Goal: Find specific page/section: Find specific page/section

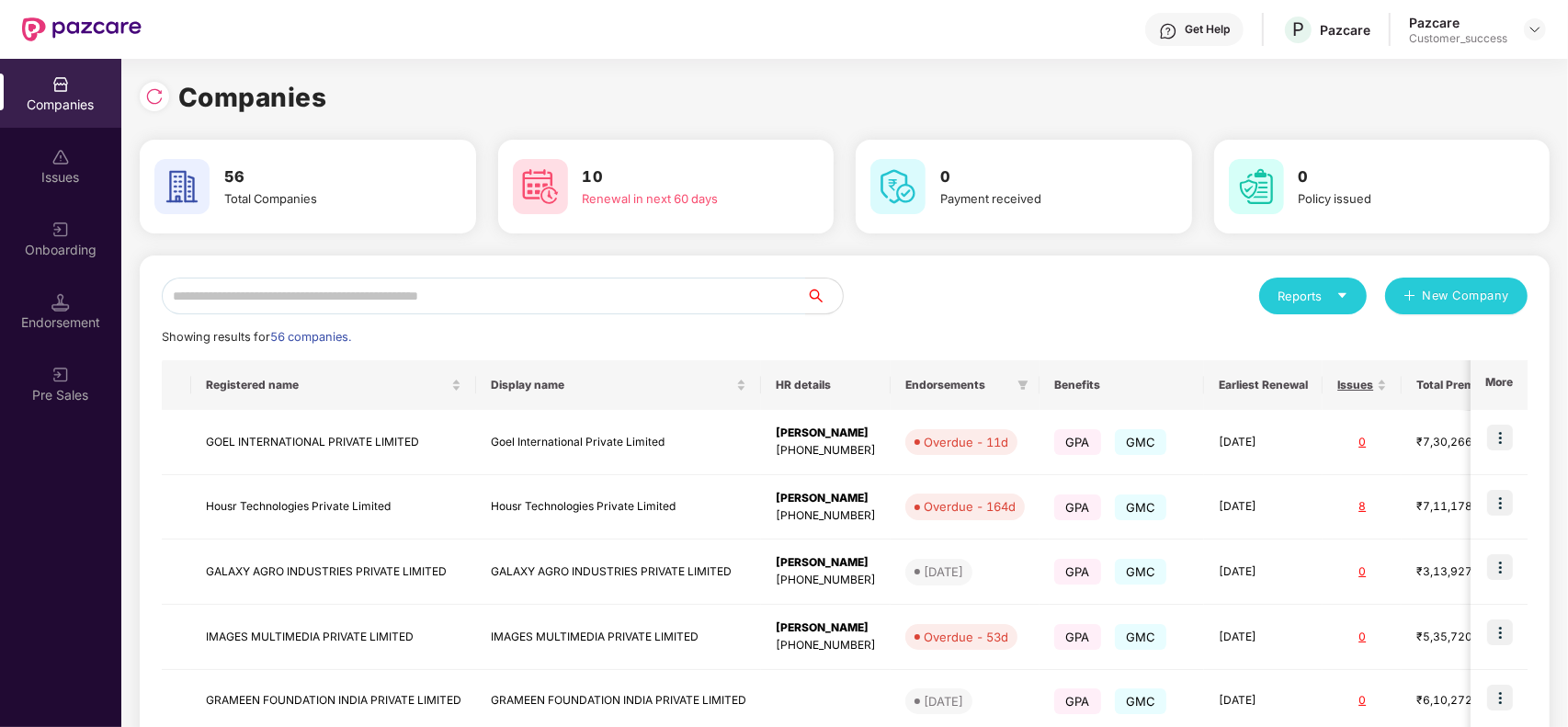
click at [348, 315] on div "Reports New Company Showing results for 56 companies. Registered name Display n…" at bounding box center [844, 700] width 1366 height 847
click at [389, 292] on input "text" at bounding box center [483, 296] width 644 height 37
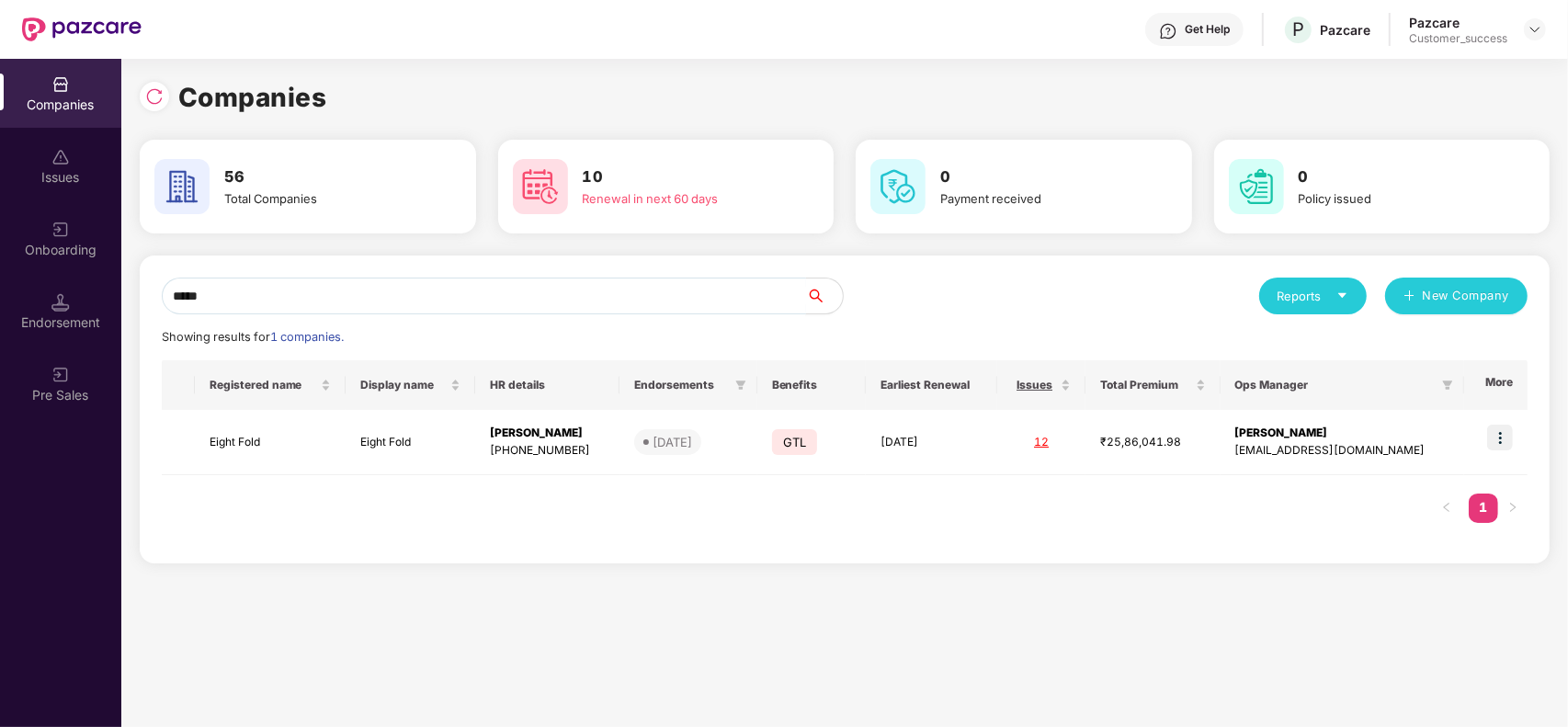
scroll to position [0, 1]
type input "*****"
click at [1505, 434] on img at bounding box center [1499, 438] width 26 height 26
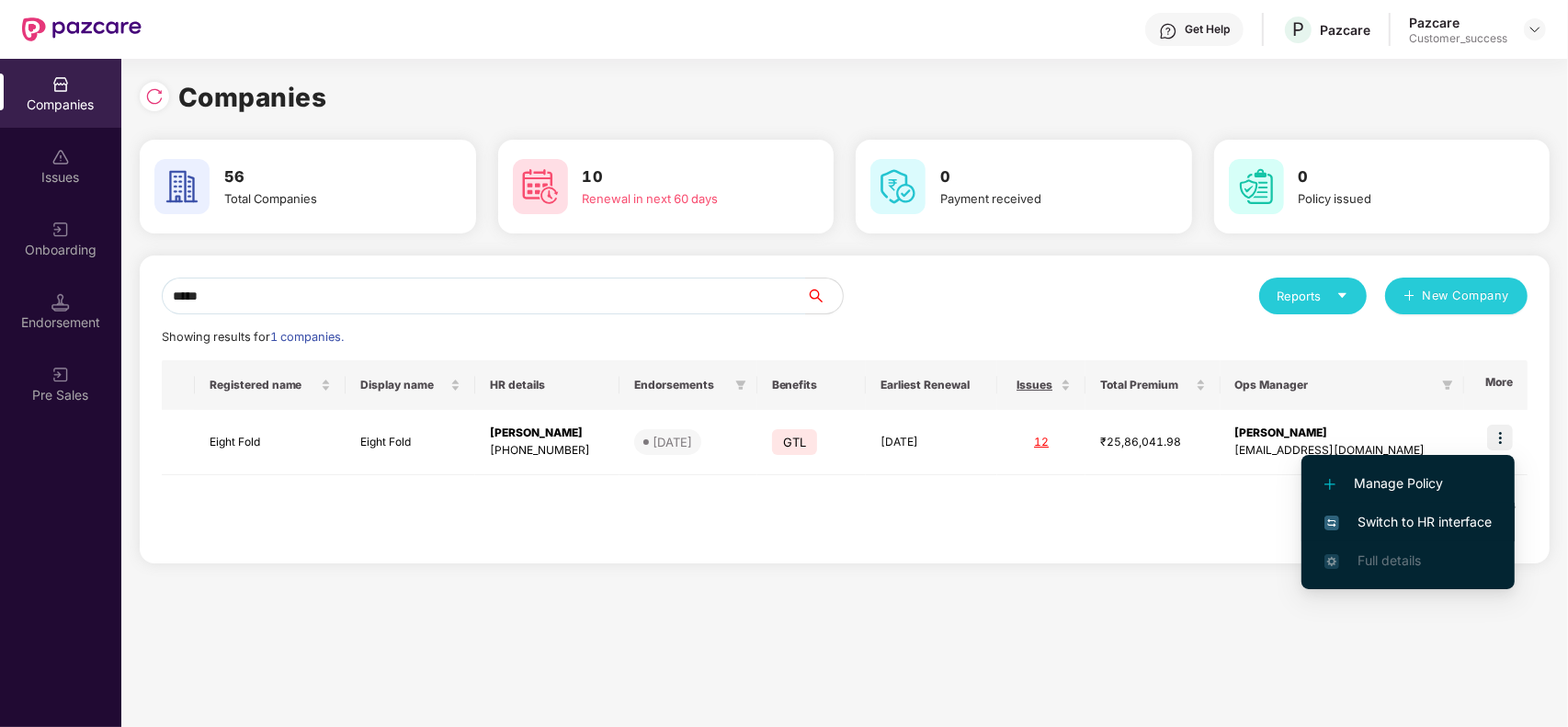
click at [1394, 516] on span "Switch to HR interface" at bounding box center [1408, 522] width 167 height 20
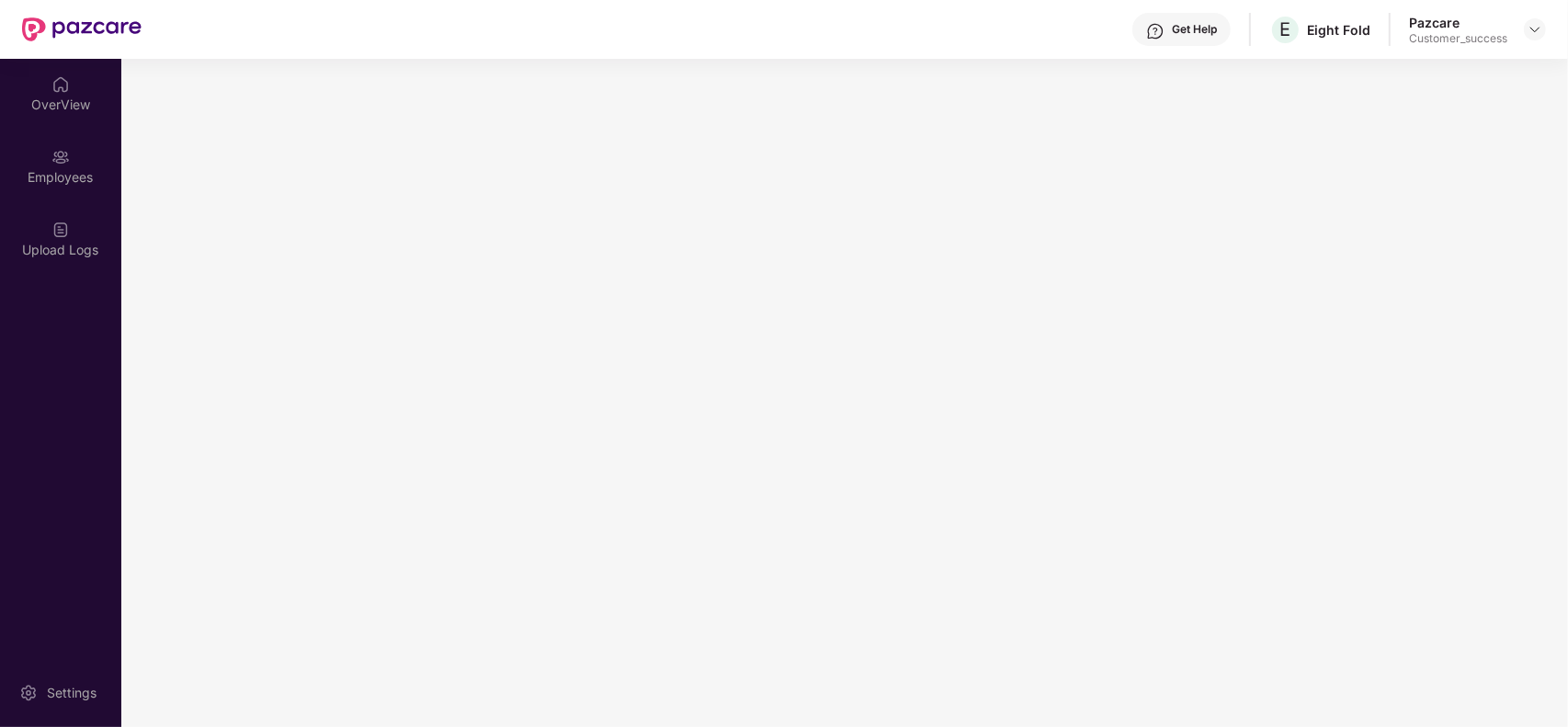
scroll to position [0, 0]
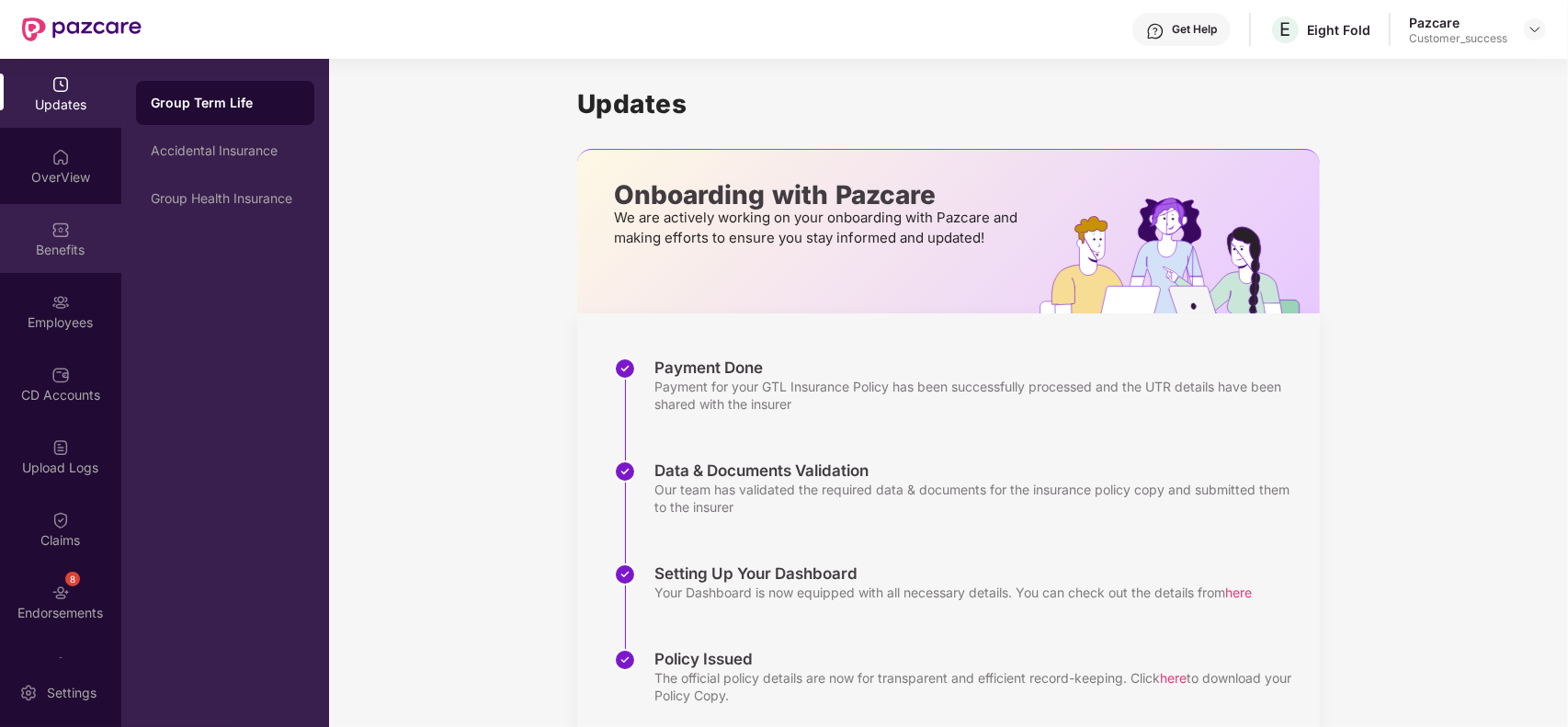
click at [61, 245] on div "Benefits" at bounding box center [60, 250] width 121 height 19
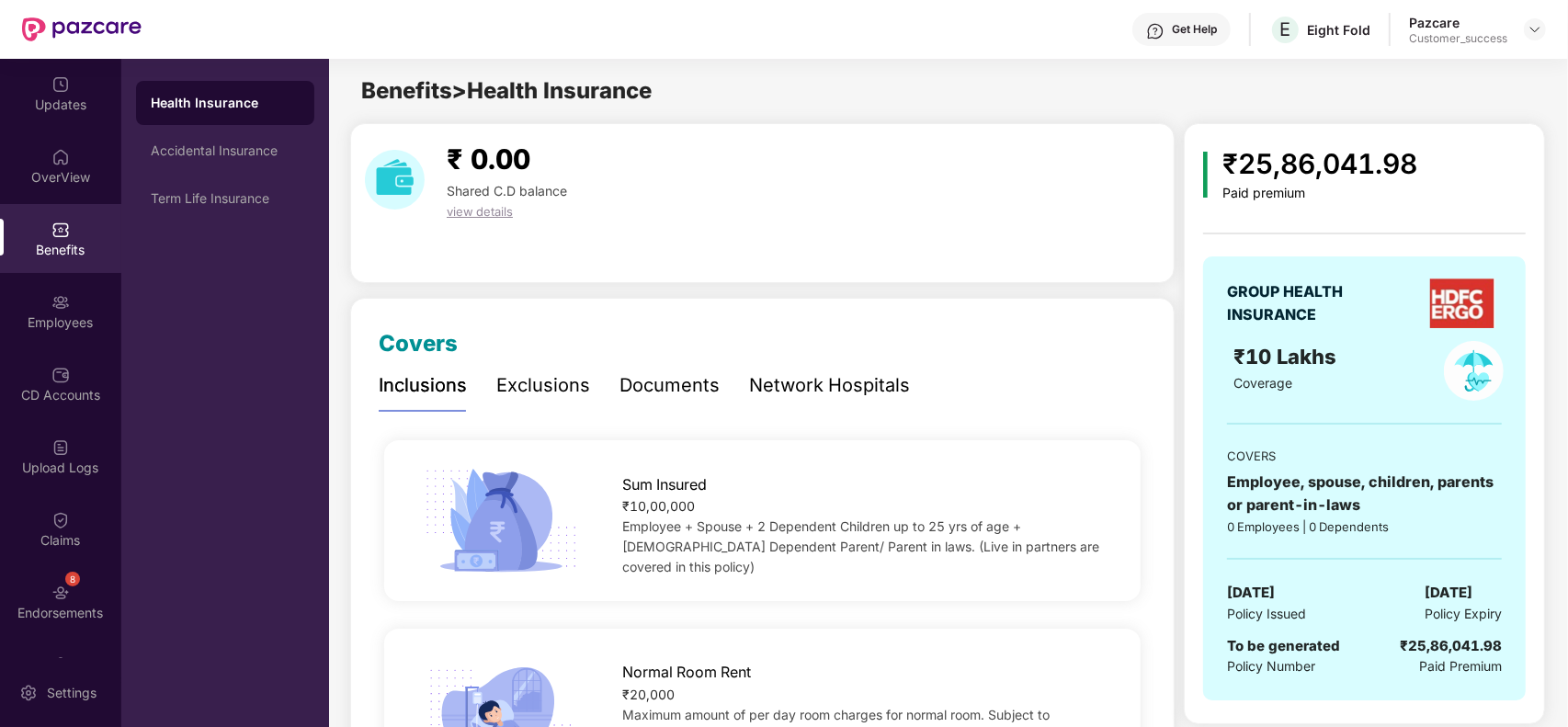
click at [792, 386] on div "Network Hospitals" at bounding box center [829, 385] width 160 height 29
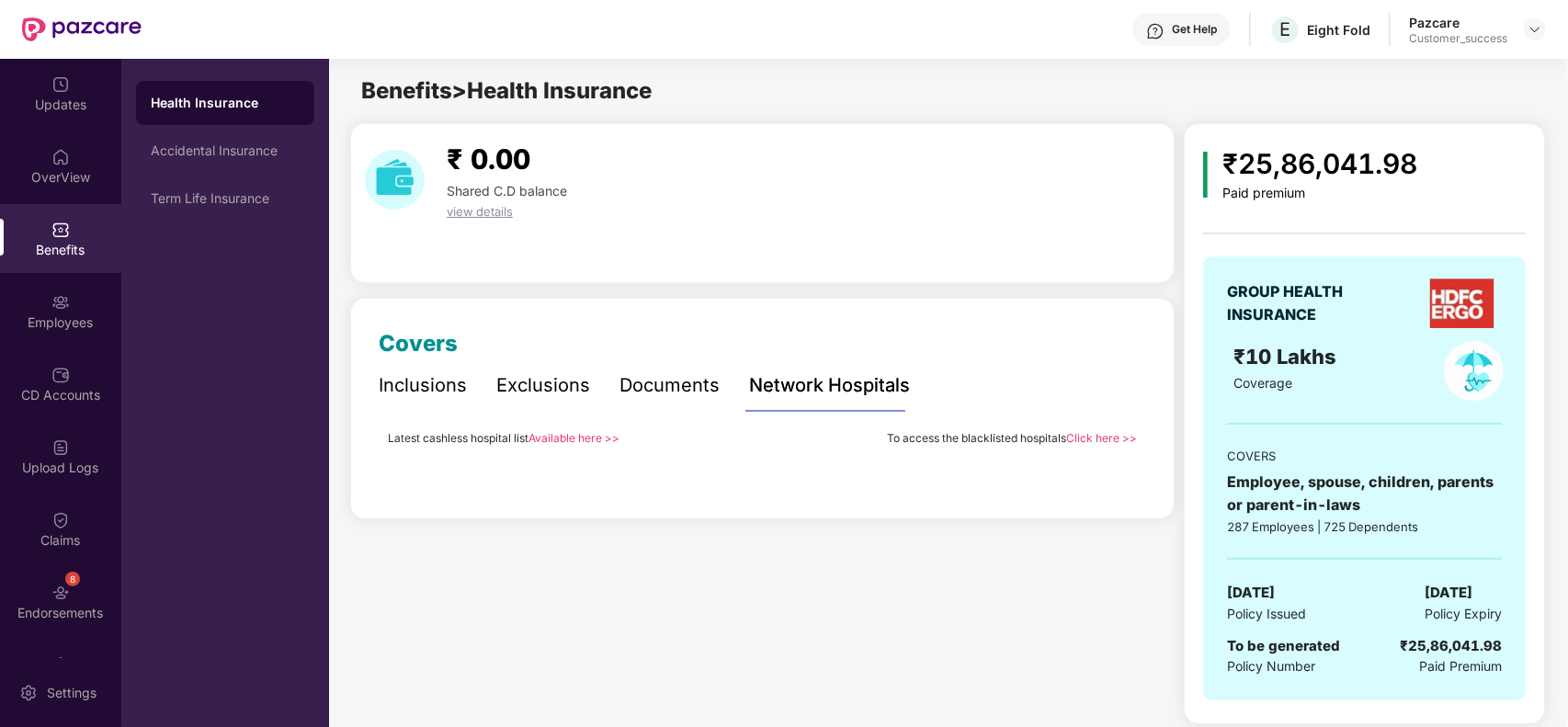
click at [583, 442] on link "Available here >>" at bounding box center [574, 438] width 91 height 14
click at [593, 432] on link "Available here >>" at bounding box center [574, 438] width 91 height 14
click at [1537, 33] on img at bounding box center [1535, 30] width 15 height 15
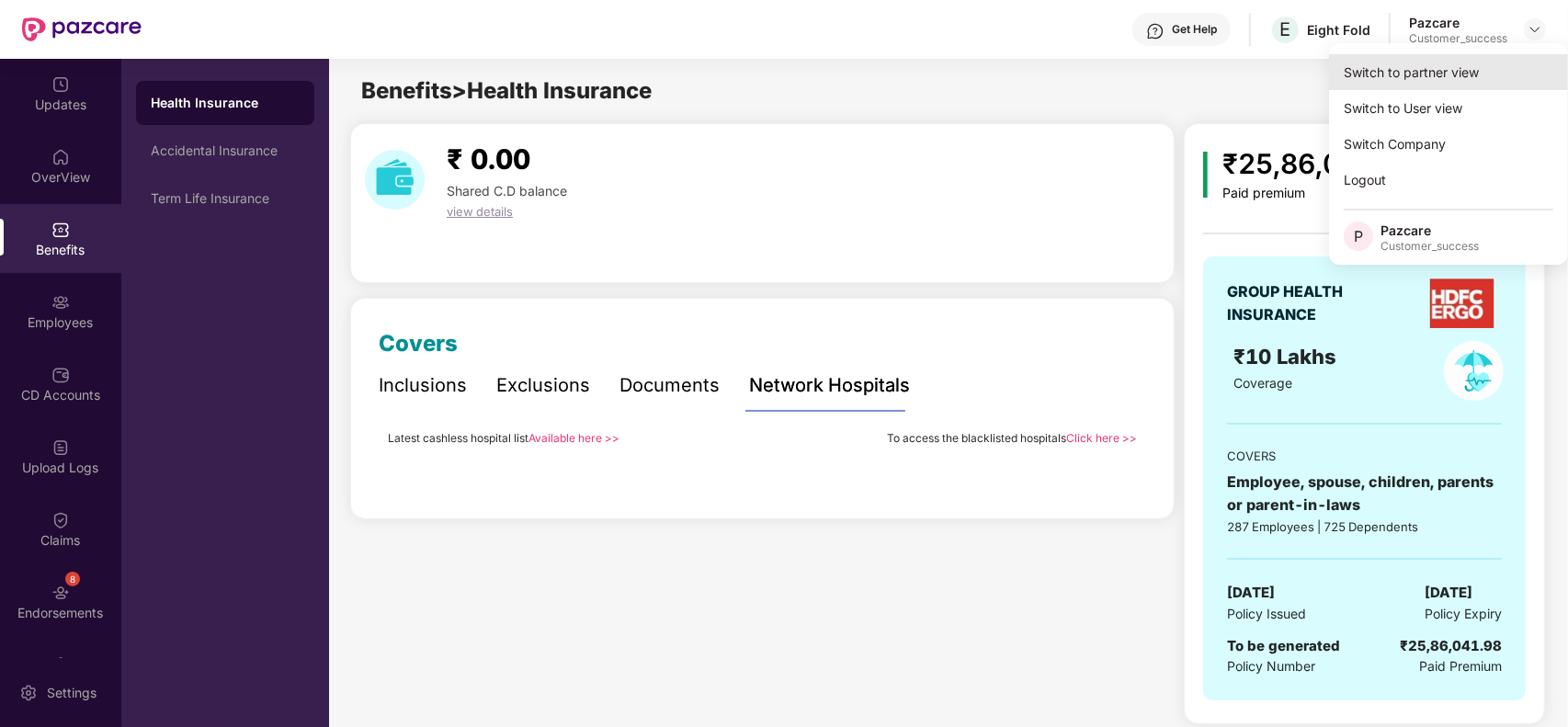
click at [1502, 64] on div "Switch to partner view" at bounding box center [1448, 71] width 239 height 36
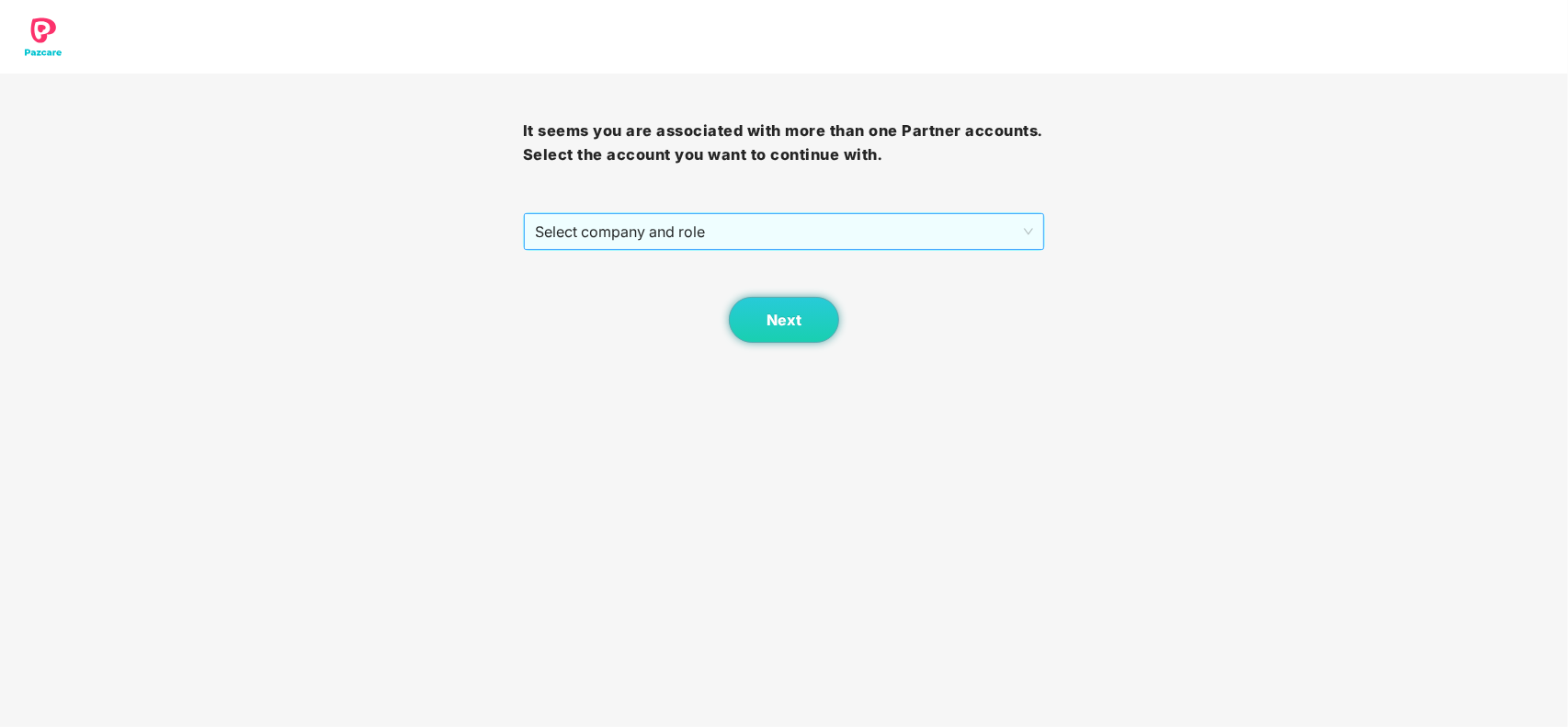
click at [954, 218] on span "Select company and role" at bounding box center [784, 232] width 499 height 35
click at [830, 230] on span "Select company and role" at bounding box center [784, 232] width 499 height 35
click at [858, 219] on span "Select company and role" at bounding box center [784, 232] width 499 height 35
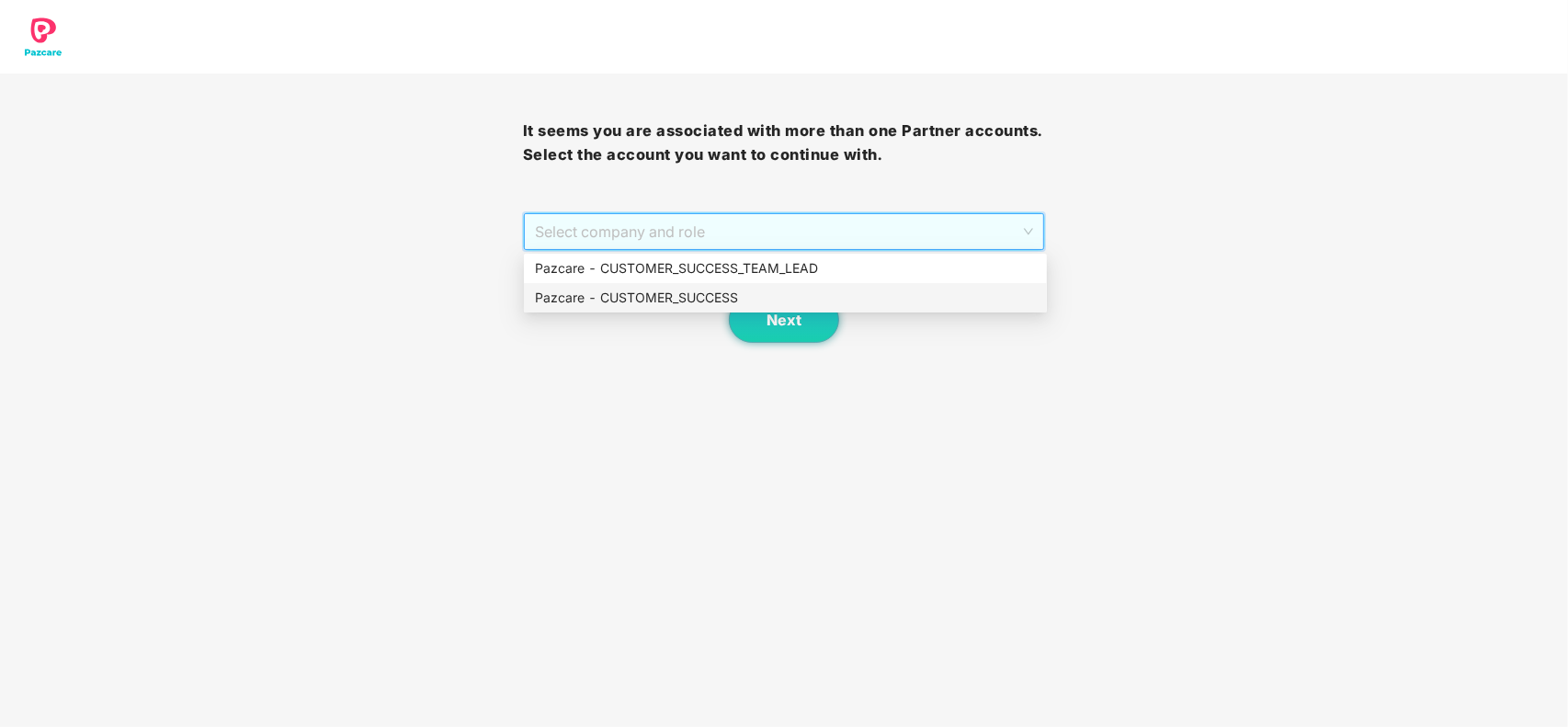
click at [678, 296] on div "Pazcare - CUSTOMER_SUCCESS" at bounding box center [785, 298] width 501 height 20
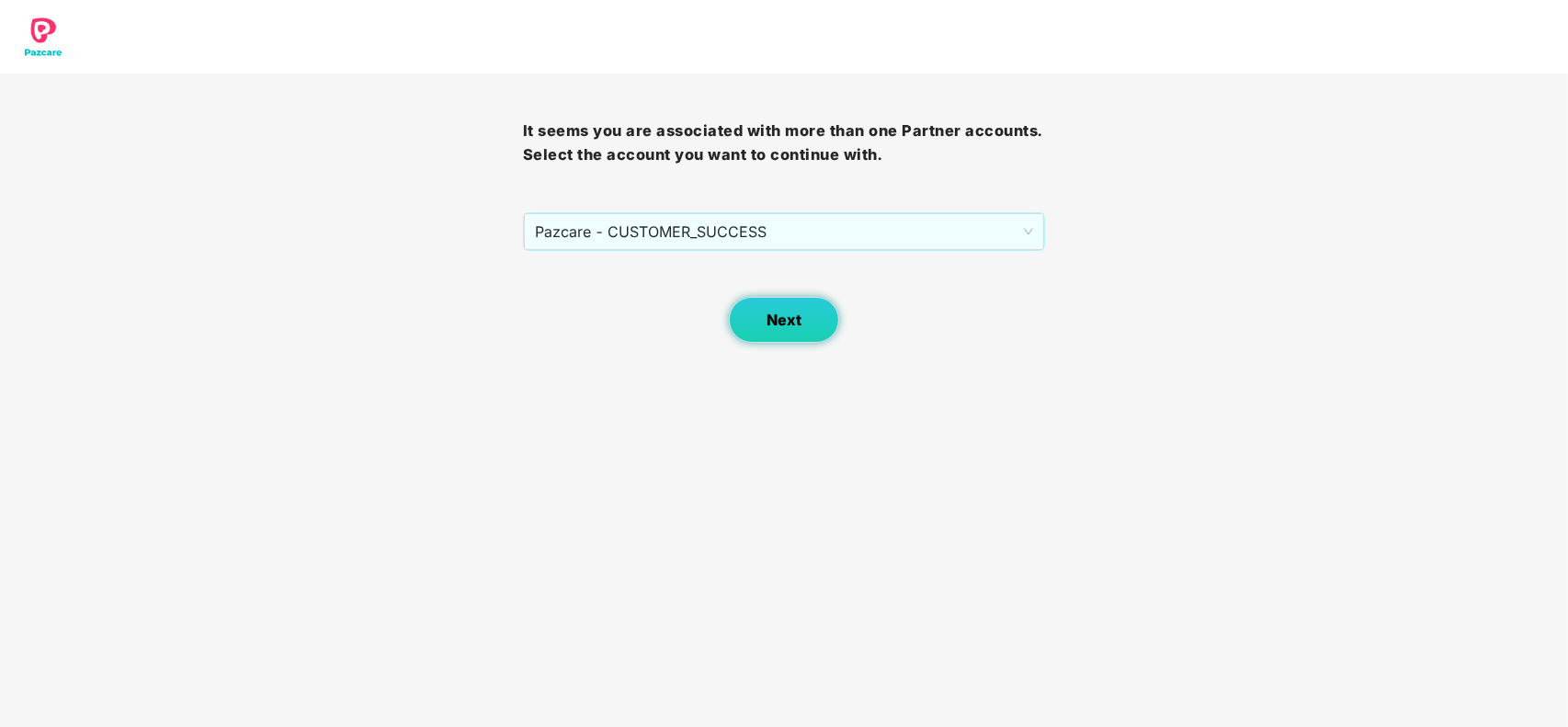
click at [751, 324] on button "Next" at bounding box center [784, 320] width 110 height 46
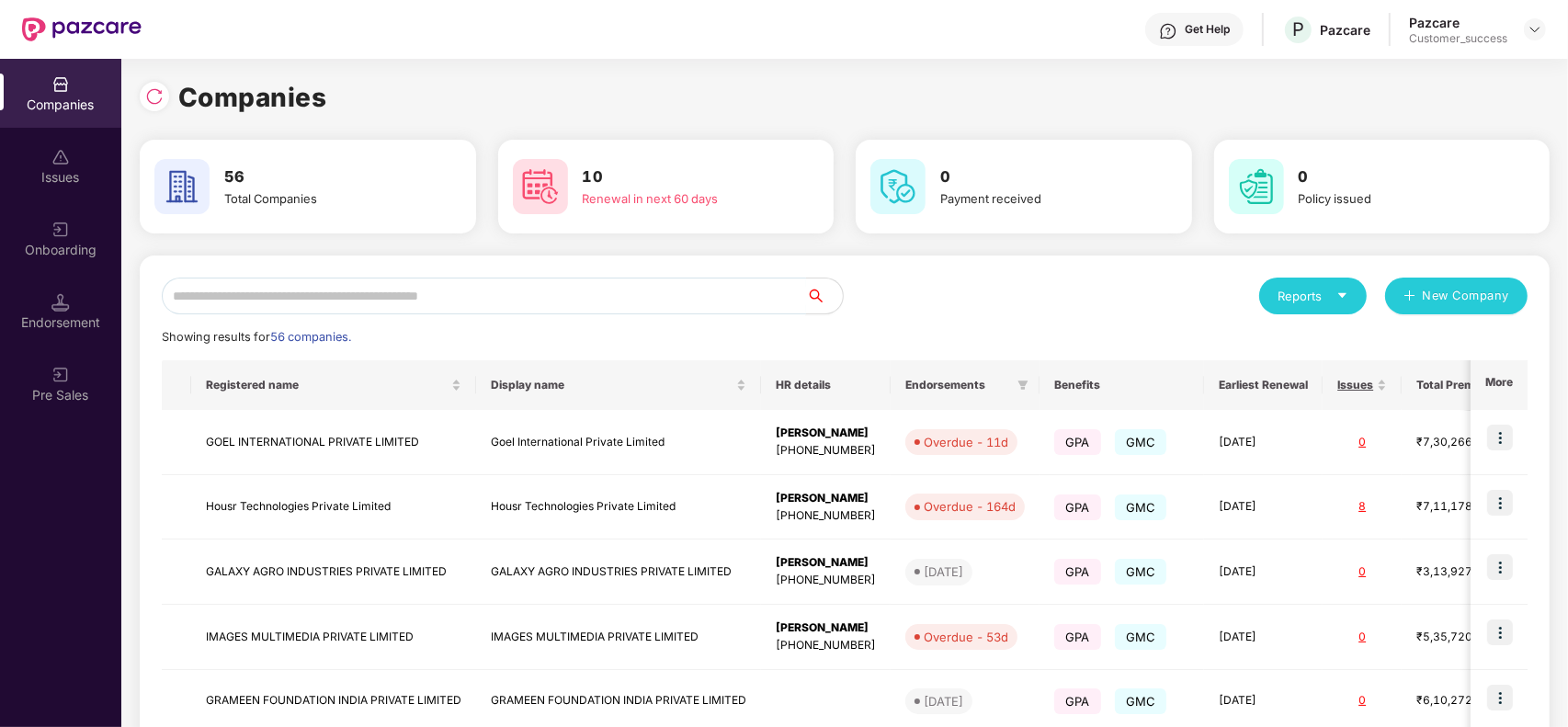
click at [473, 290] on input "text" at bounding box center [483, 296] width 644 height 37
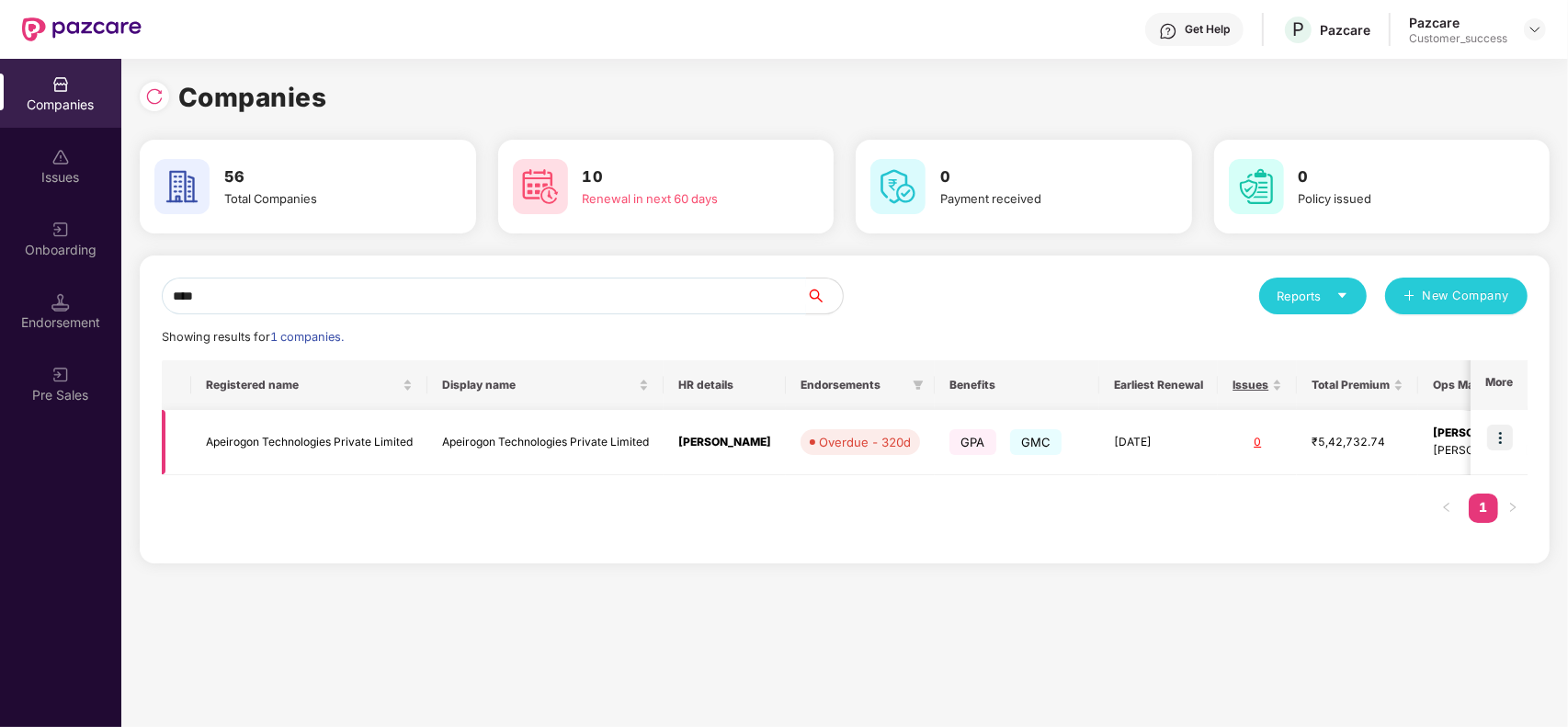
type input "****"
click at [488, 452] on td "Apeirogon Technologies Private Limited" at bounding box center [545, 442] width 236 height 65
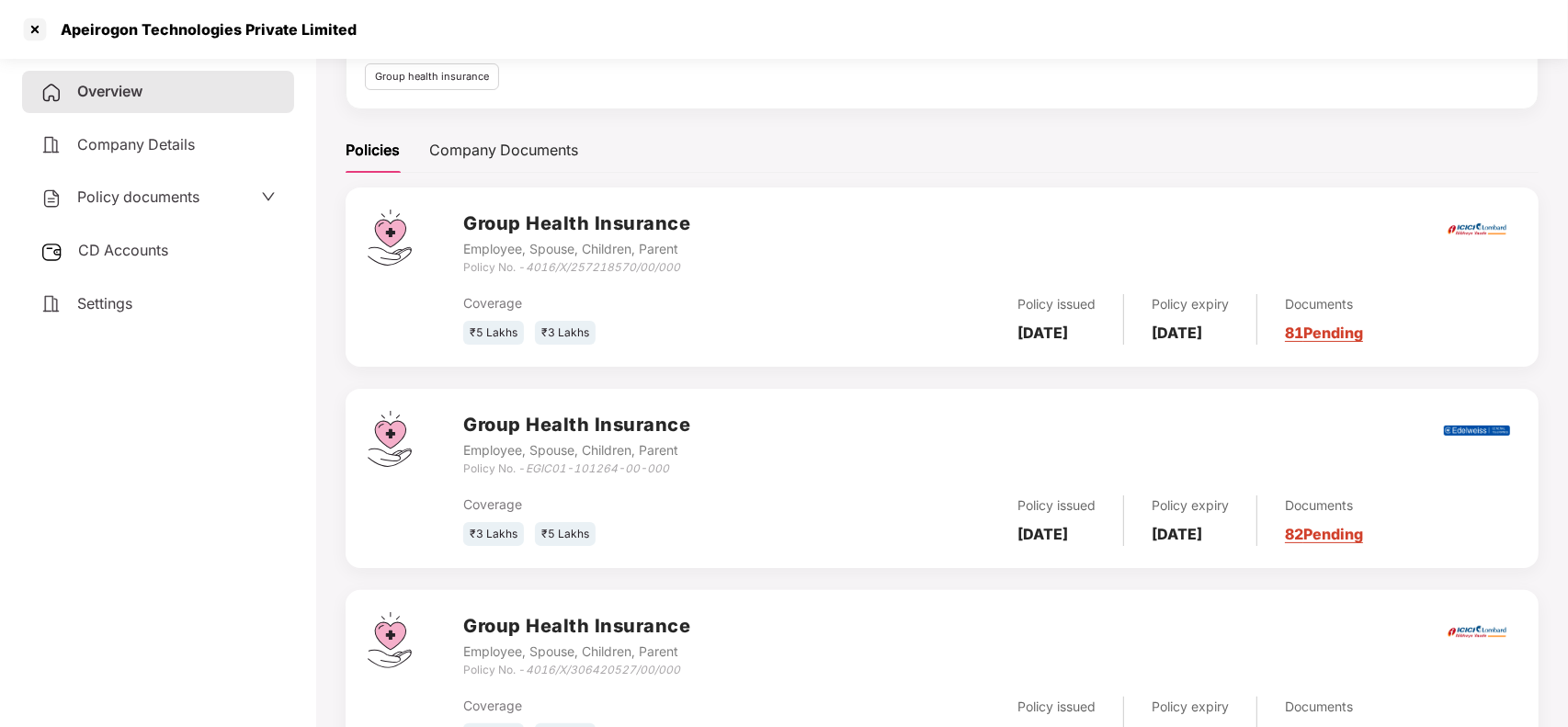
scroll to position [188, 0]
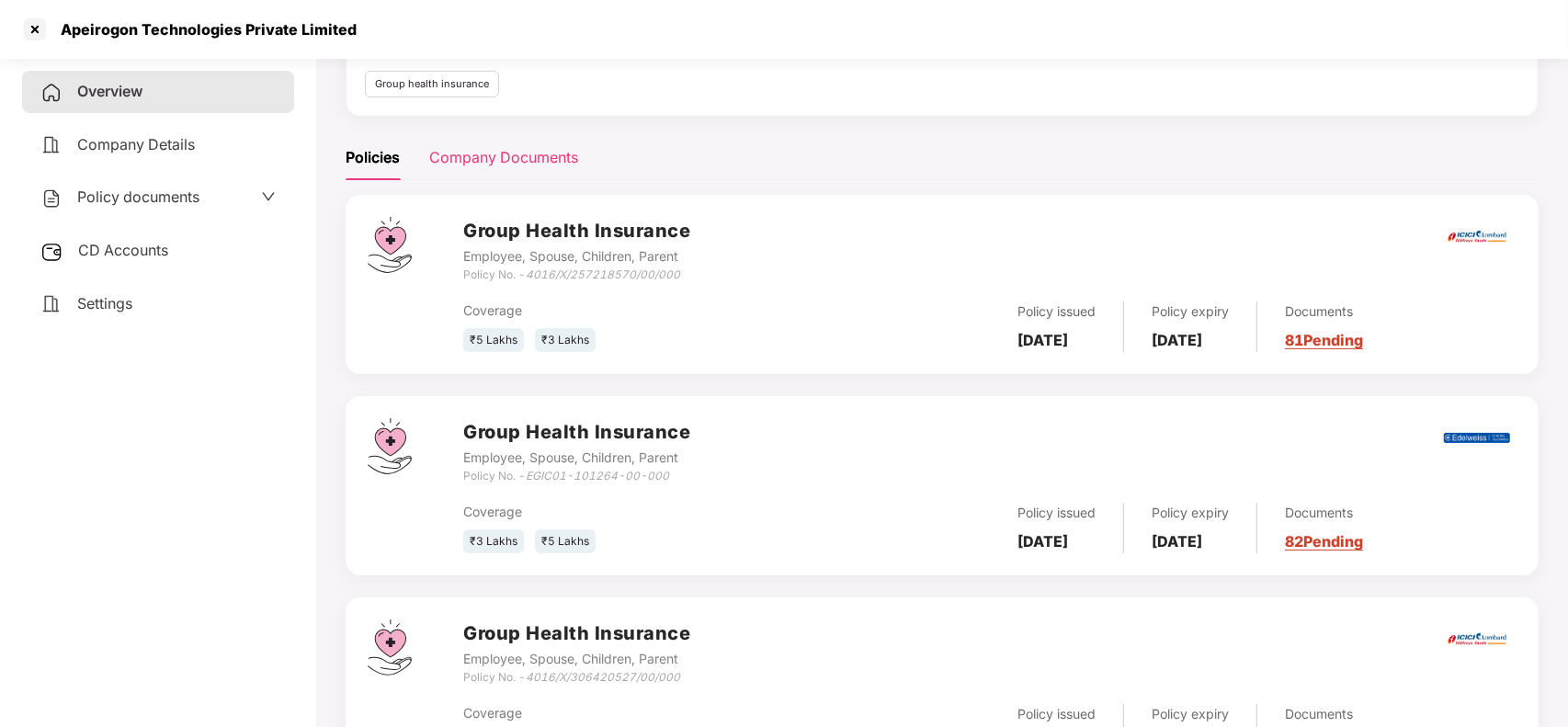
click at [508, 167] on div "Company Documents" at bounding box center [504, 158] width 149 height 23
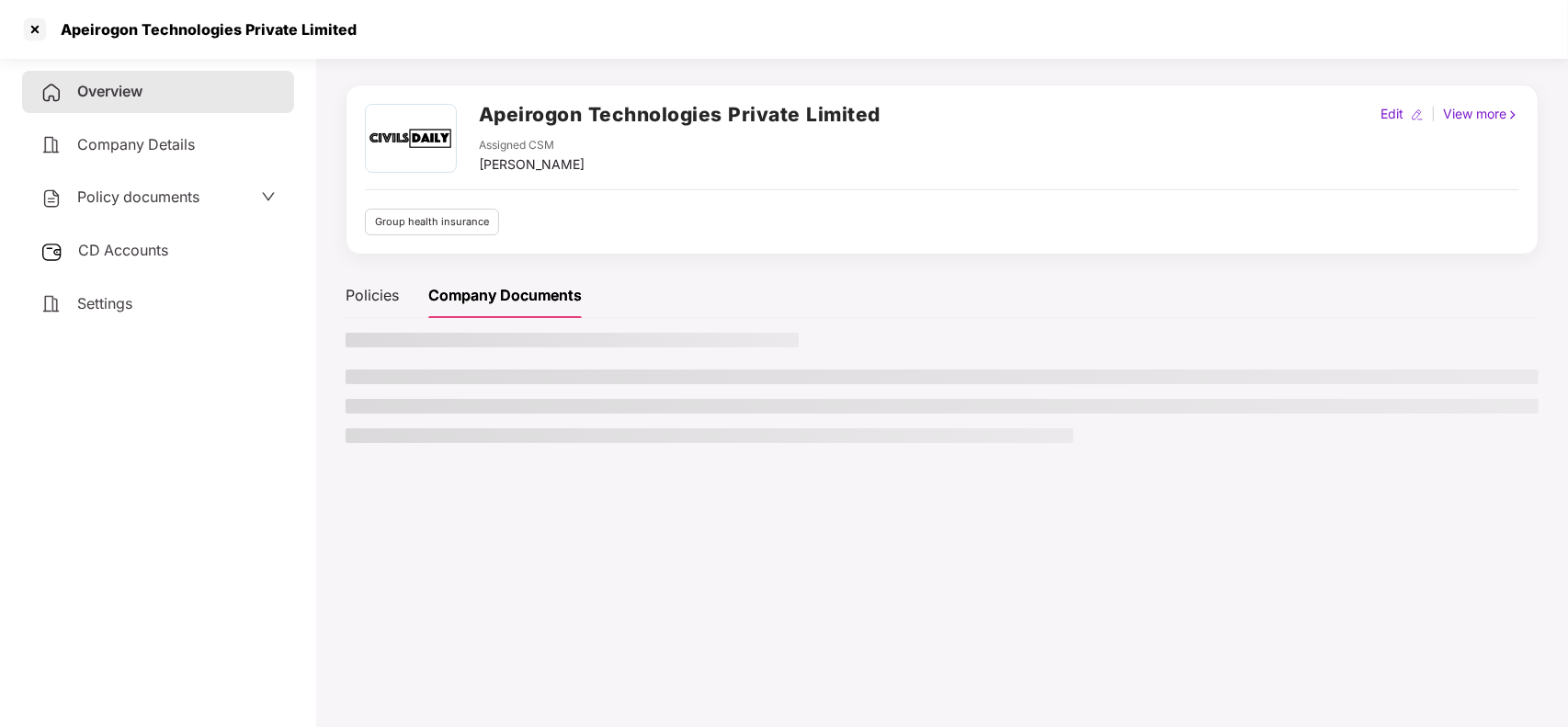
scroll to position [176, 0]
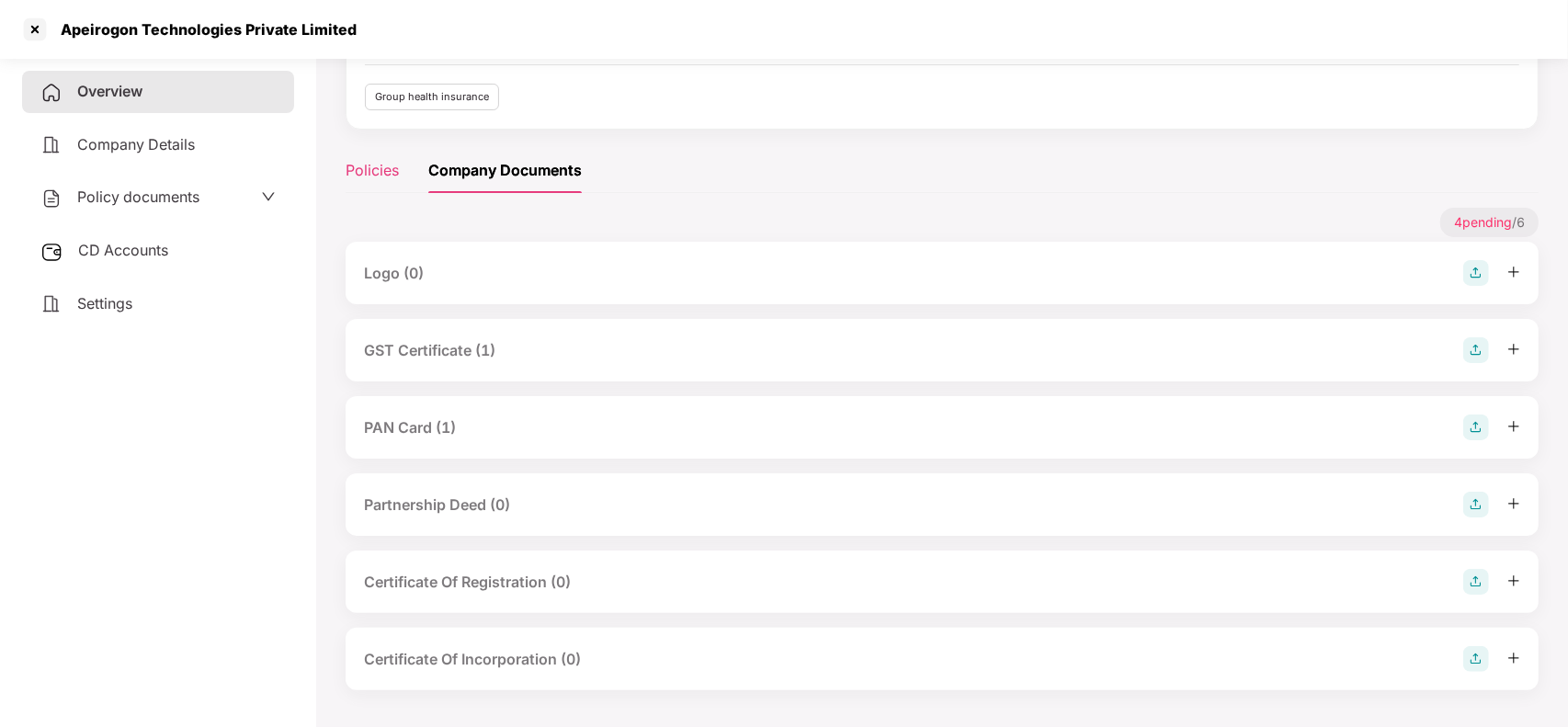
click at [388, 168] on div "Policies" at bounding box center [372, 170] width 53 height 23
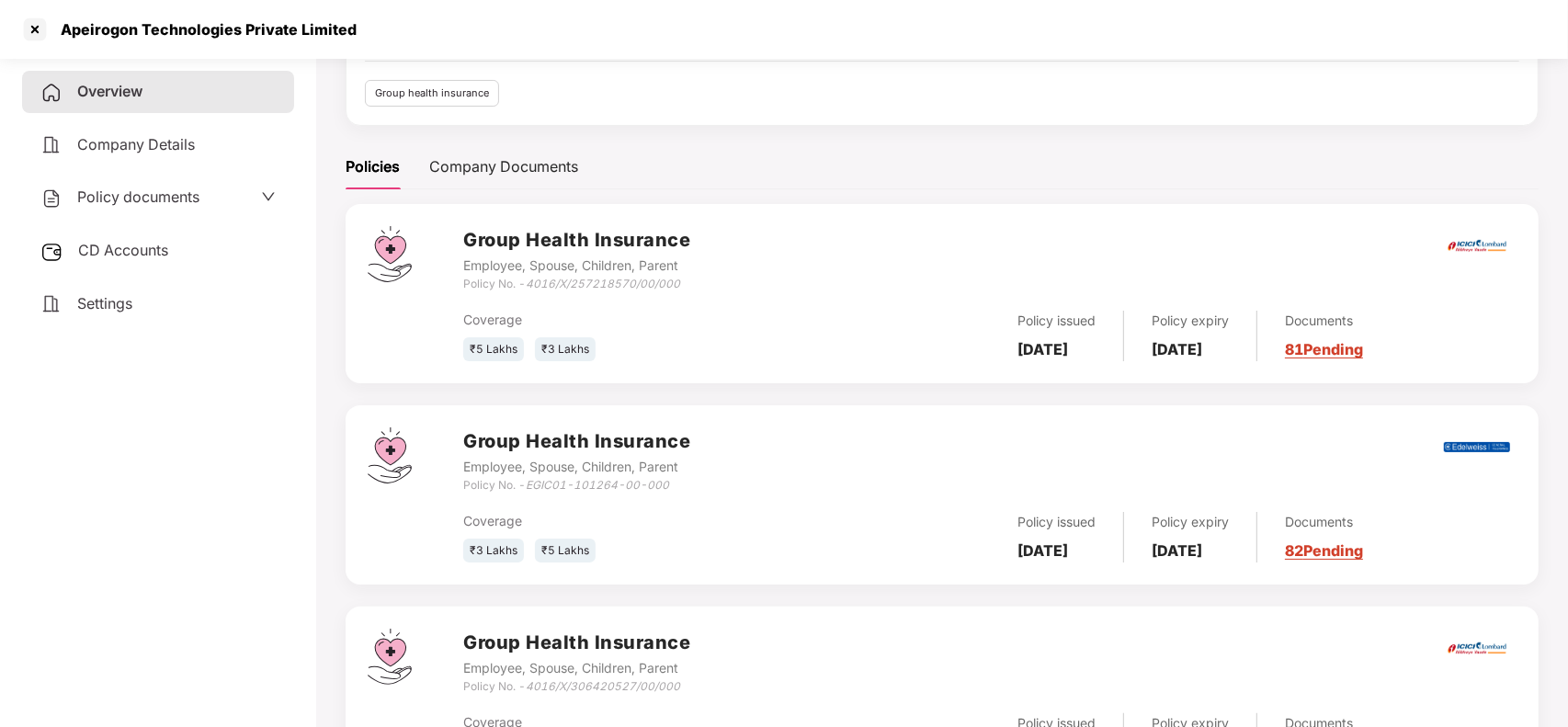
scroll to position [175, 0]
